Goal: Use online tool/utility: Utilize a website feature to perform a specific function

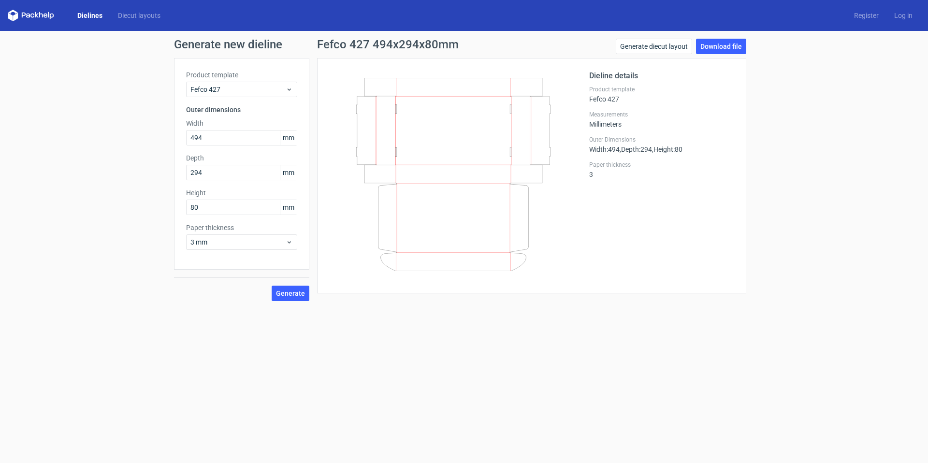
click at [474, 329] on form "Generate new dieline Product template Fefco 427 Outer dimensions Width 494 mm D…" at bounding box center [464, 247] width 928 height 432
click at [597, 253] on div "Dieline details Product template Fefco 427 Measurements Millimeters Outer Dimen…" at bounding box center [661, 175] width 145 height 211
click at [602, 143] on label "Outer Dimensions" at bounding box center [661, 140] width 145 height 8
click at [605, 148] on span "Width : 494" at bounding box center [604, 149] width 30 height 8
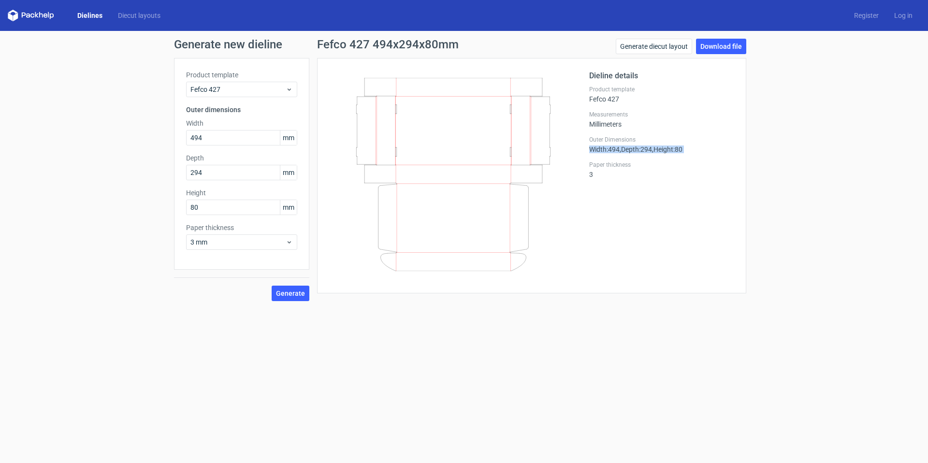
click at [605, 148] on span "Width : 494" at bounding box center [604, 149] width 30 height 8
click at [606, 148] on span "Width : 494" at bounding box center [604, 149] width 30 height 8
click at [619, 134] on div "Dieline details Product template Fefco 427 Measurements Millimeters Outer Dimen…" at bounding box center [661, 175] width 145 height 211
click at [216, 368] on form "Generate new dieline Product template Fefco 427 Outer dimensions Width 494 mm D…" at bounding box center [464, 247] width 928 height 432
